Goal: Information Seeking & Learning: Learn about a topic

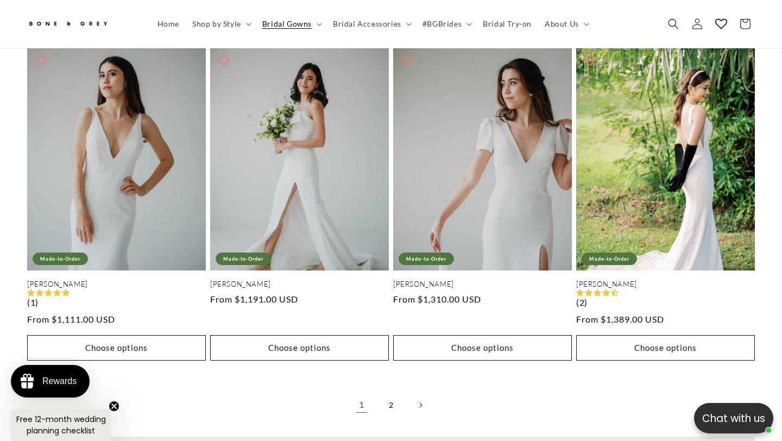
scroll to position [2446, 0]
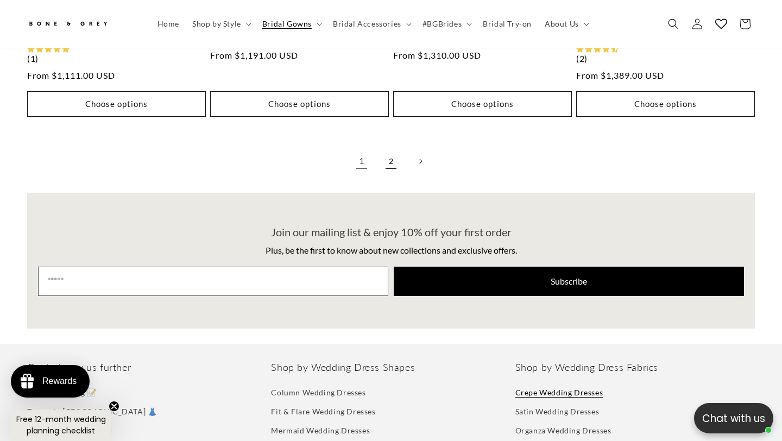
click at [394, 149] on link "2" at bounding box center [391, 161] width 24 height 24
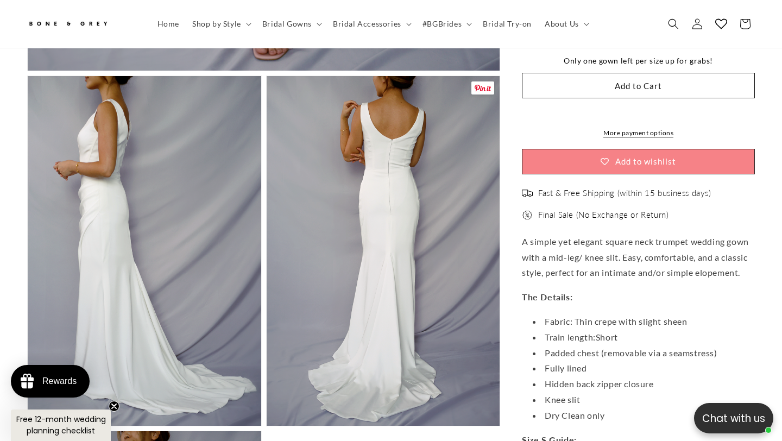
scroll to position [0, 528]
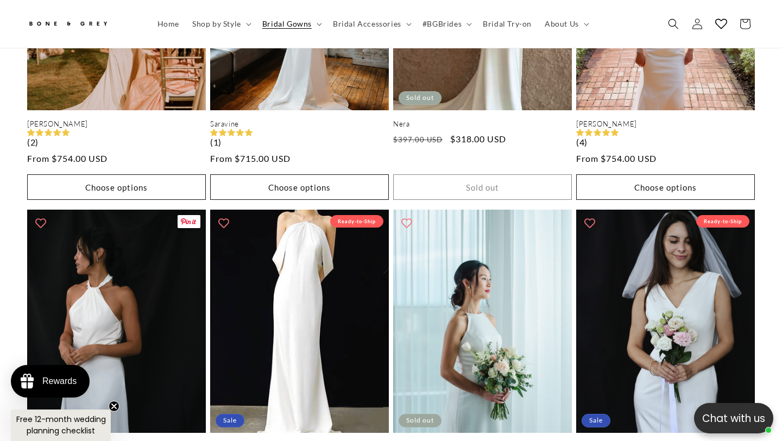
scroll to position [1443, 0]
